Goal: Task Accomplishment & Management: Complete application form

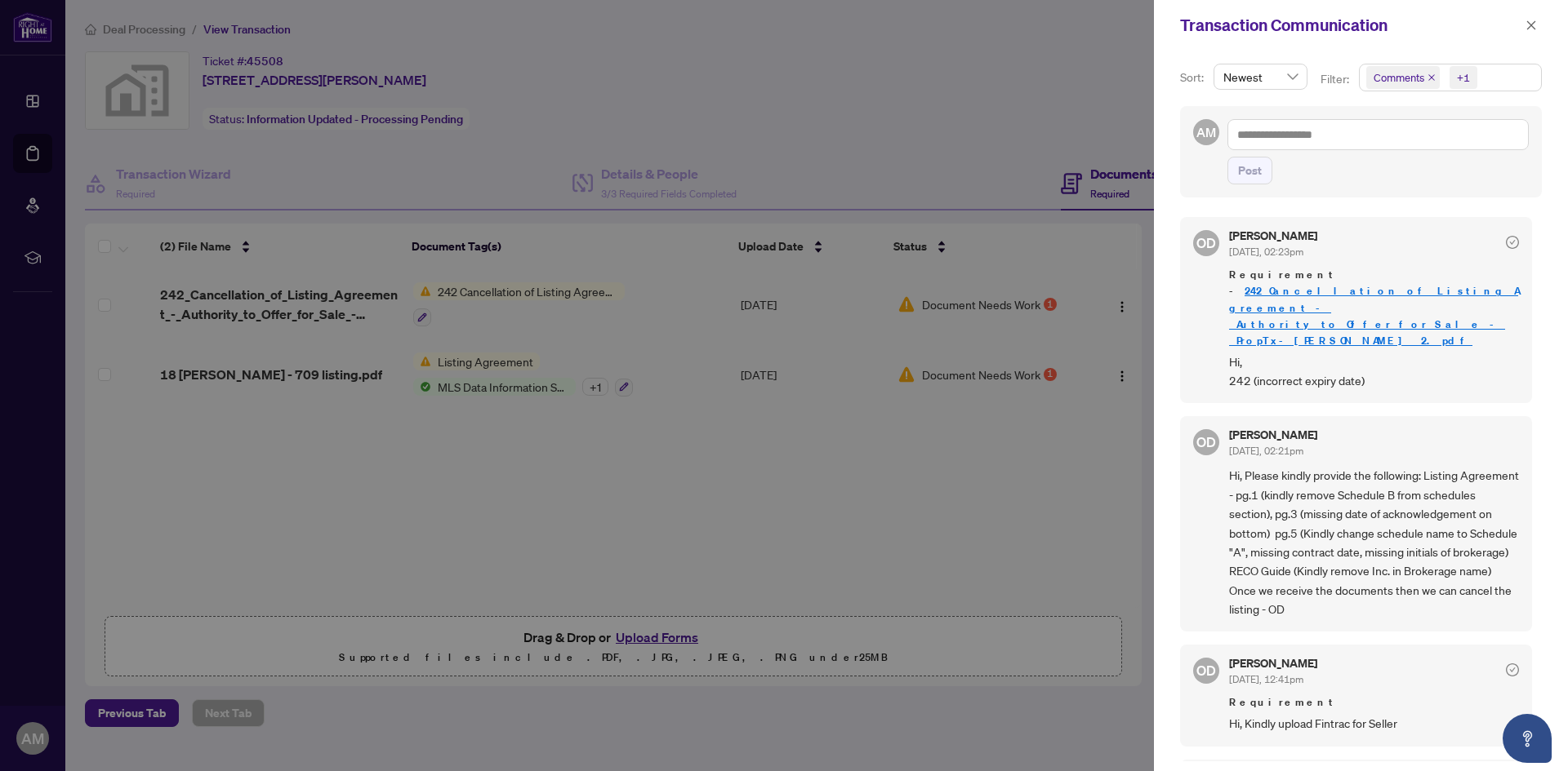
click at [1007, 477] on div at bounding box center [784, 385] width 1568 height 771
drag, startPoint x: 737, startPoint y: 629, endPoint x: 682, endPoint y: 629, distance: 55.0
click at [735, 629] on div at bounding box center [784, 385] width 1568 height 771
click at [663, 630] on div at bounding box center [784, 385] width 1568 height 771
click at [1531, 18] on span "button" at bounding box center [1531, 25] width 12 height 26
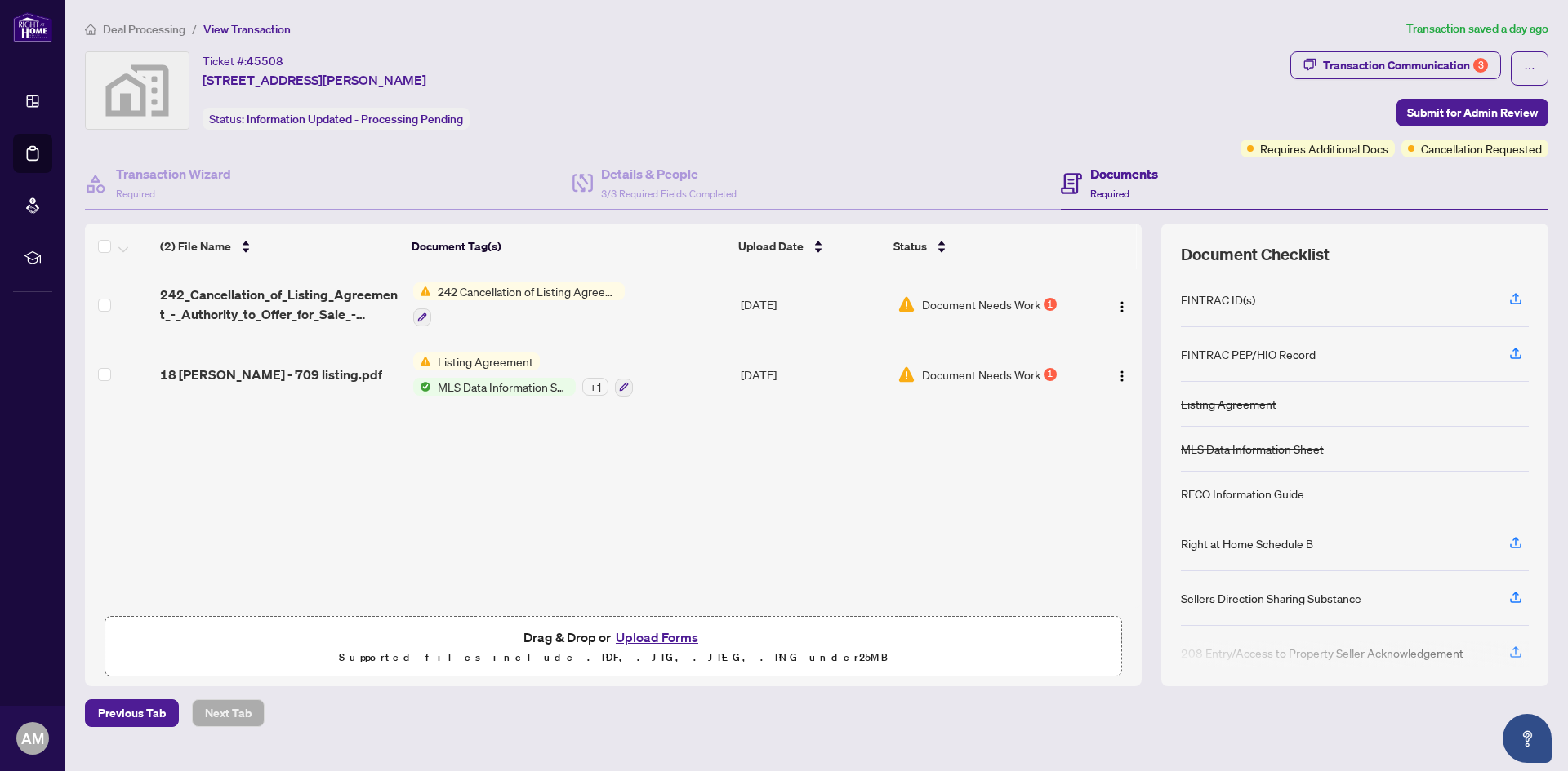
click at [637, 630] on button "Upload Forms" at bounding box center [657, 637] width 92 height 21
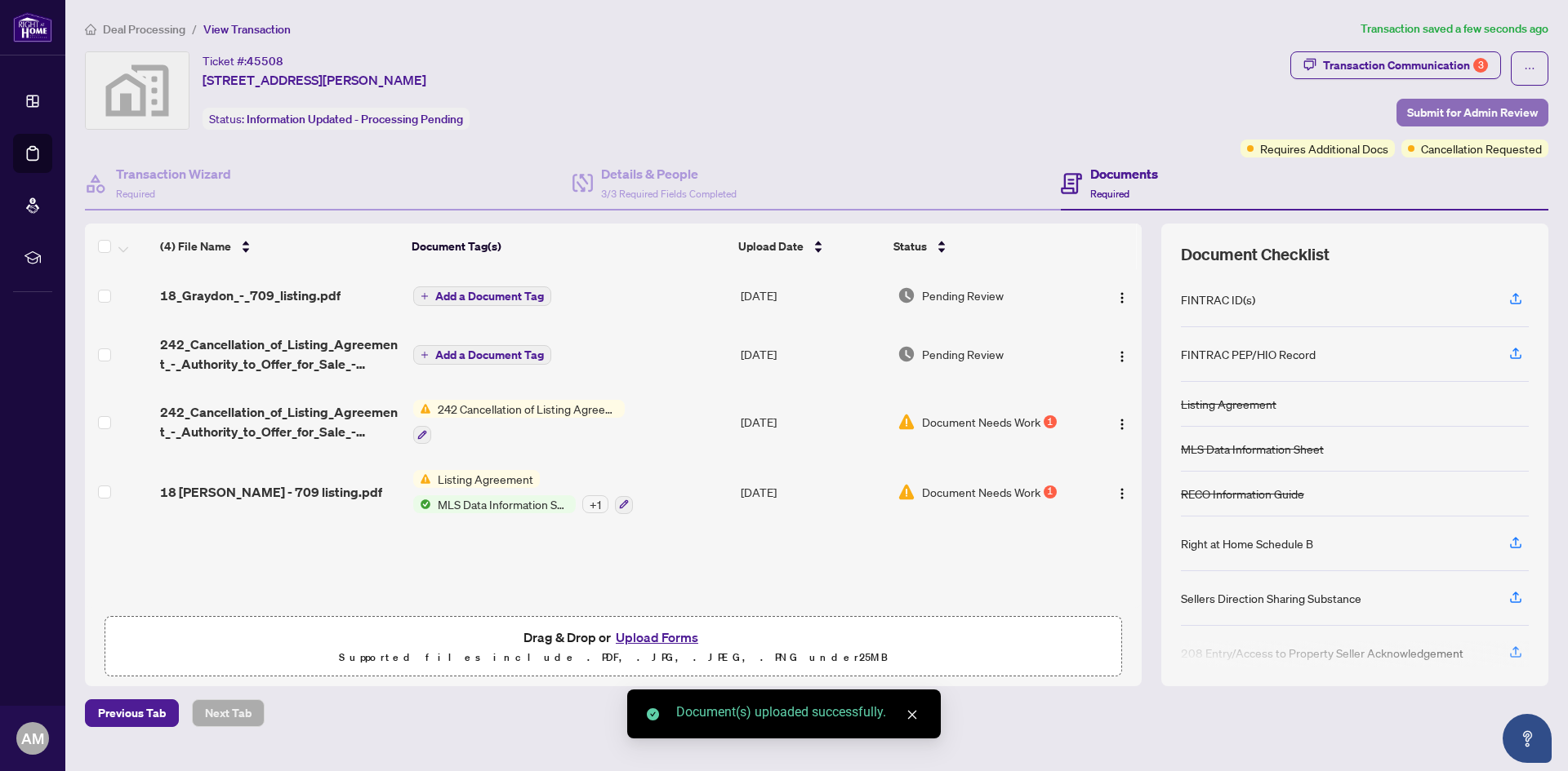
click at [1504, 111] on span "Submit for Admin Review" at bounding box center [1473, 112] width 131 height 26
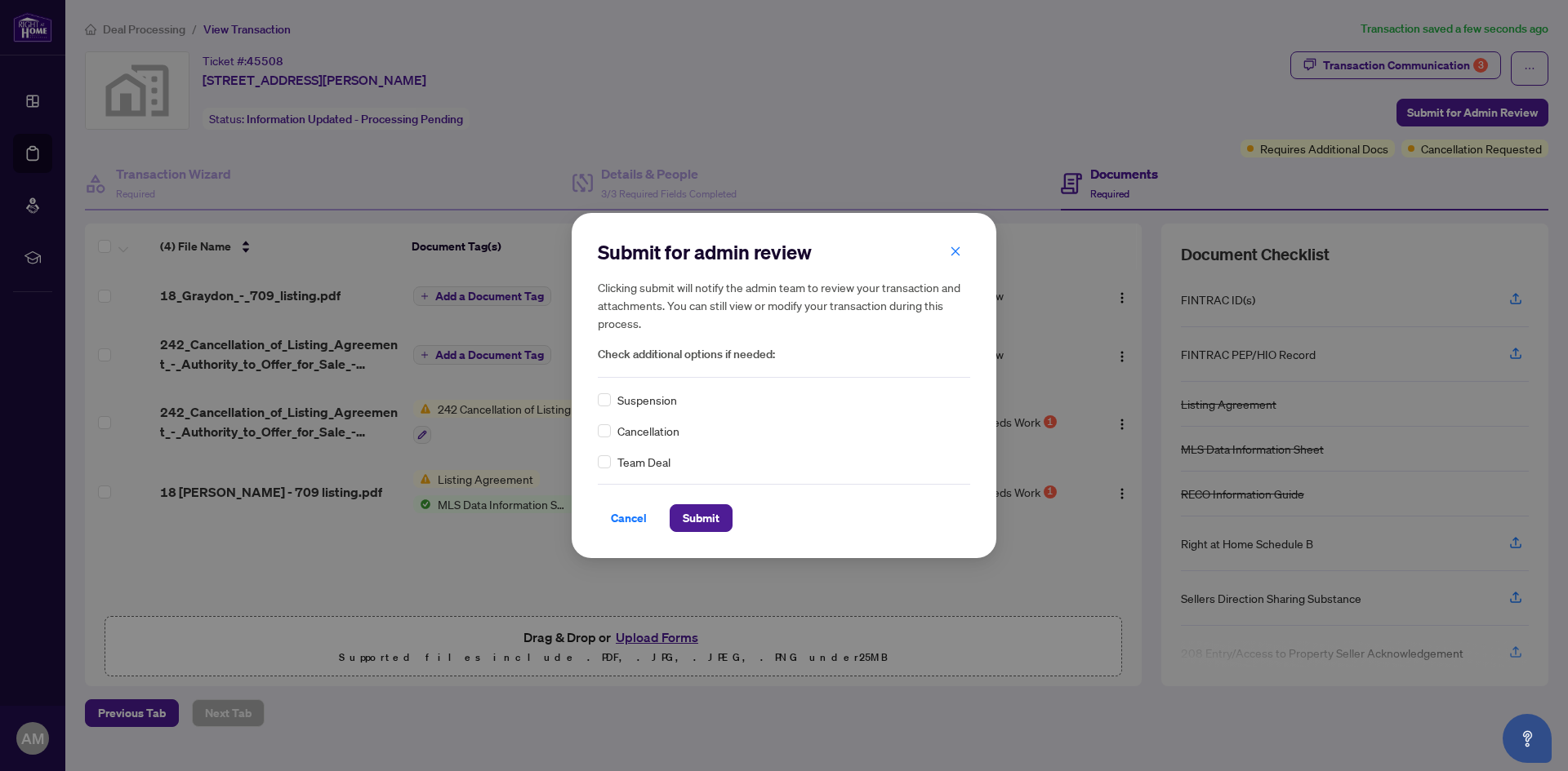
click at [641, 430] on span "Cancellation" at bounding box center [648, 430] width 62 height 18
click at [617, 438] on span "Cancellation" at bounding box center [648, 430] width 62 height 18
click at [697, 508] on span "Submit" at bounding box center [701, 517] width 37 height 26
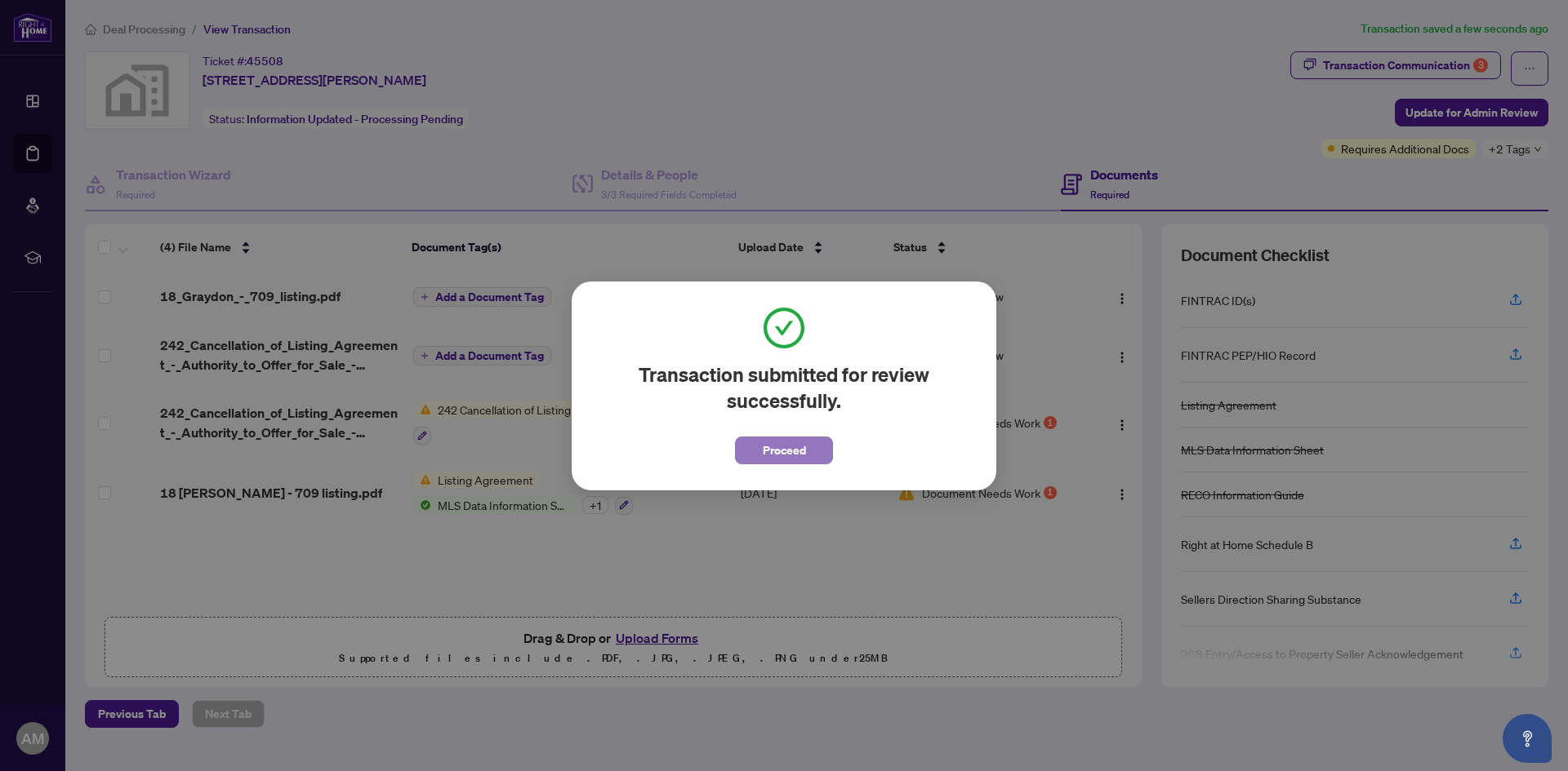
click at [789, 458] on span "Proceed" at bounding box center [784, 450] width 44 height 26
